Goal: Check status

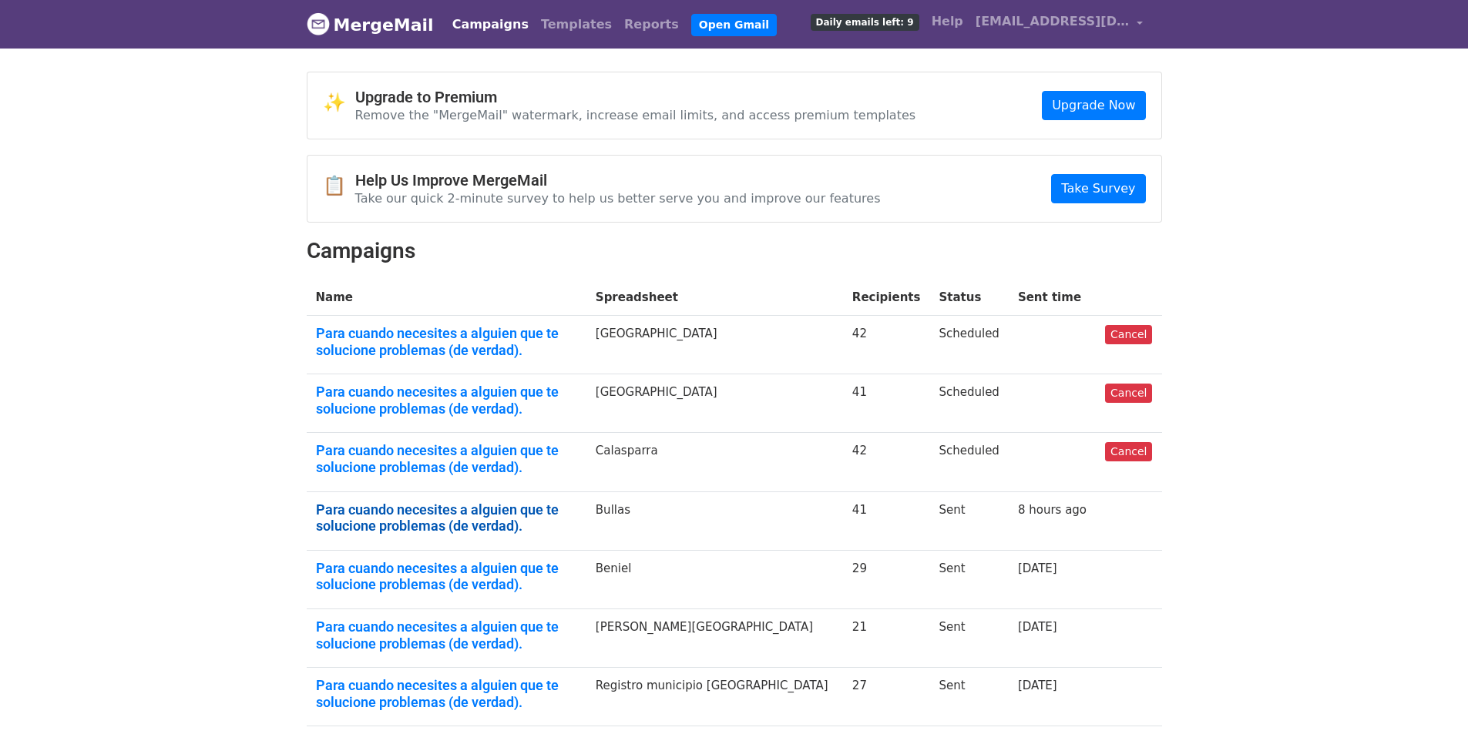
click at [428, 505] on link "Para cuando necesites a alguien que te solucione problemas (de verdad)." at bounding box center [446, 518] width 261 height 33
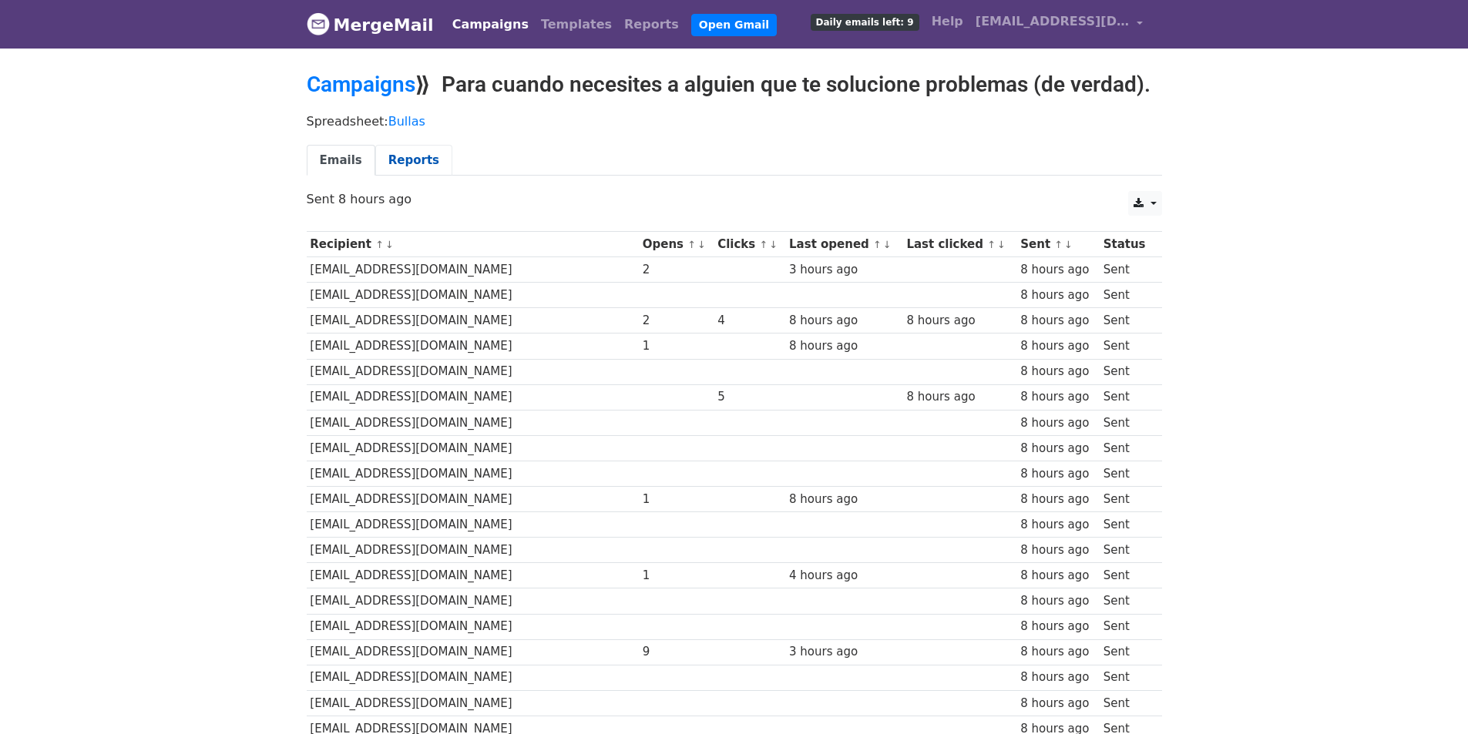
click at [398, 146] on link "Reports" at bounding box center [413, 161] width 77 height 32
